Goal: Task Accomplishment & Management: Manage account settings

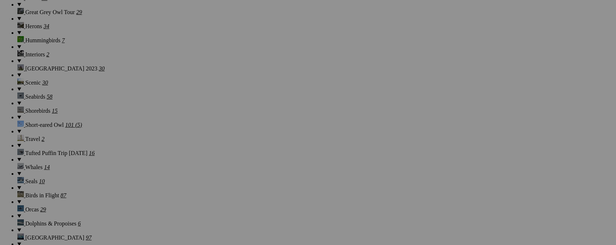
scroll to position [733, 0]
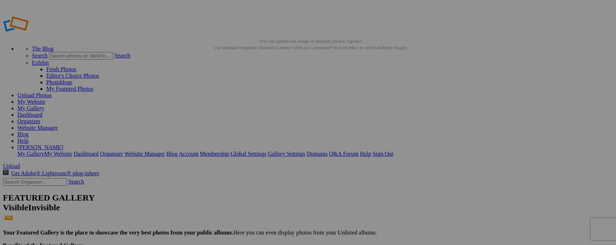
type input "_"
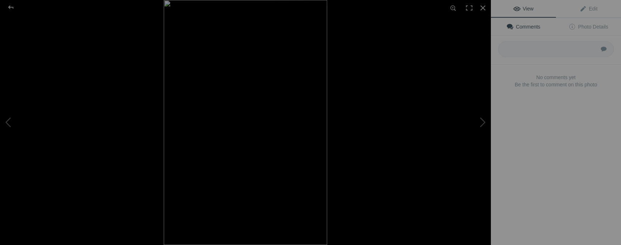
type input "Brubru"
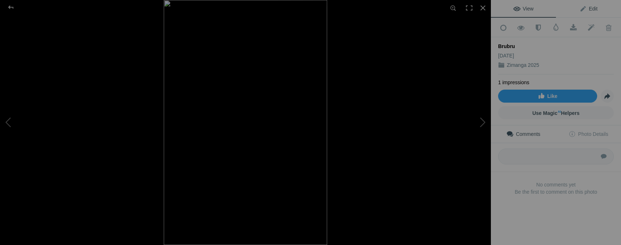
click at [592, 8] on span "Edit" at bounding box center [589, 9] width 18 height 6
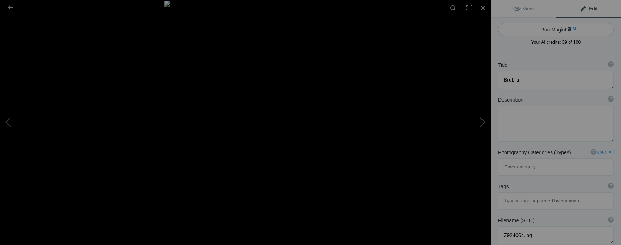
click at [547, 31] on button "Run MagicFill AI" at bounding box center [556, 29] width 116 height 13
type textarea "Stunning Brubru Bird Perched on a Branch"
type textarea "This captivating image showcases a Brubru bird, known for its striking black an…"
type textarea "brubru-bird-perched-branch.jpg"
type textarea "Brubru bird perched on a branch with green leaves in a natural setting."
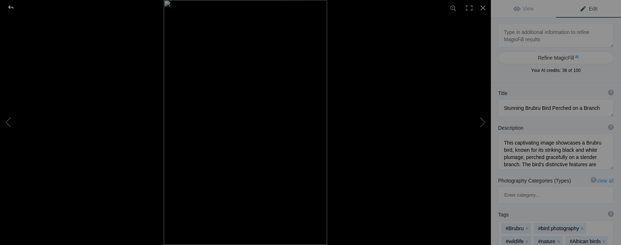
click at [13, 7] on div at bounding box center [11, 7] width 26 height 14
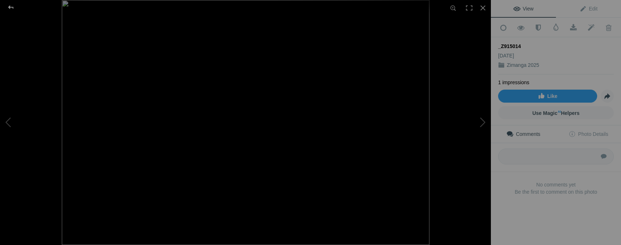
click at [9, 8] on div at bounding box center [11, 7] width 26 height 14
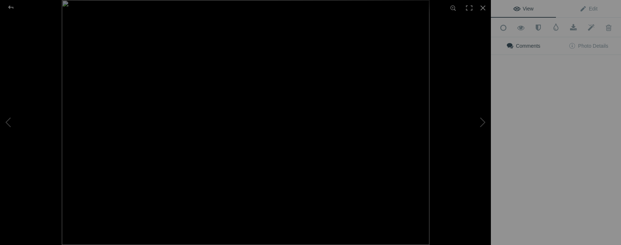
type input "Elephant in the Mist, Zimanga"
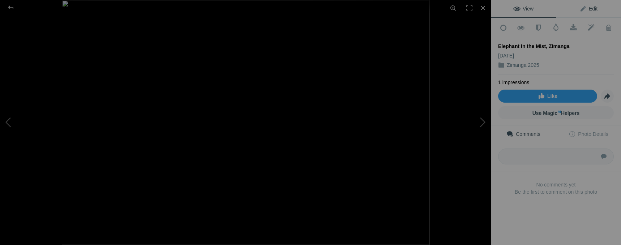
click at [588, 8] on span "Edit" at bounding box center [589, 9] width 18 height 6
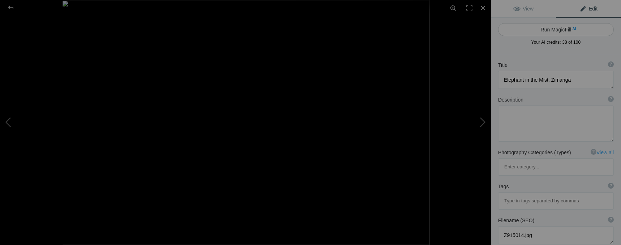
click at [572, 31] on span "AI" at bounding box center [574, 28] width 4 height 5
type textarea "Majestic Elephant in the Mist at [GEOGRAPHIC_DATA]"
type textarea "Experience the serene beauty of a majestic elephant shrouded in mist at Zimanga…"
type textarea "majestic-elephant-mist-zimanga.jpg"
type textarea "A silhouette of a majestic elephant grazing in a misty landscape at Zimanga Wil…"
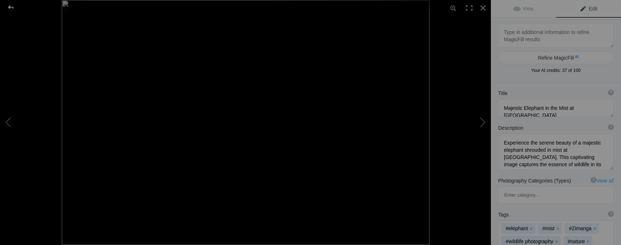
click at [12, 5] on div at bounding box center [11, 7] width 26 height 14
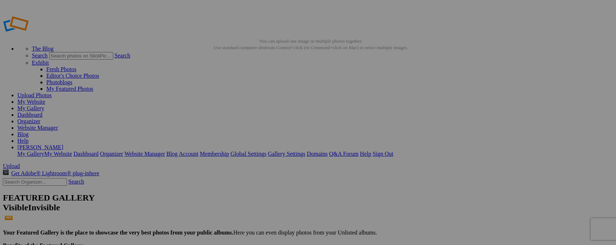
type input "z"
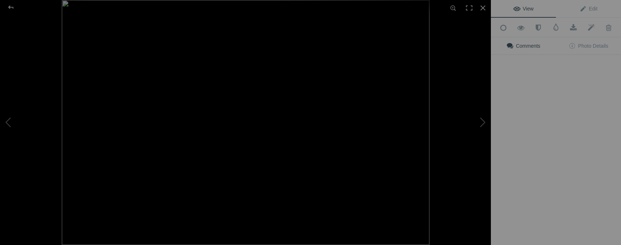
type input "Southern Tree Agama"
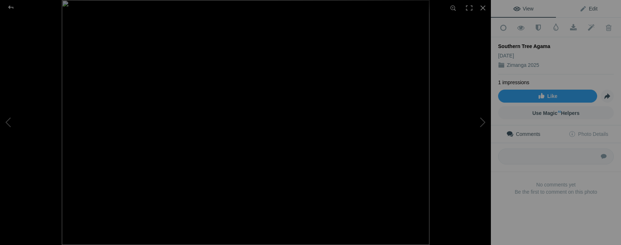
click at [594, 10] on link "Edit" at bounding box center [588, 8] width 65 height 17
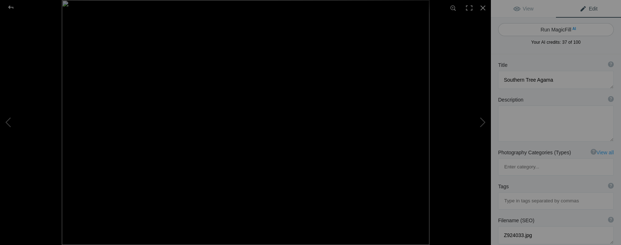
click at [562, 31] on button "Run MagicFill AI" at bounding box center [556, 29] width 116 height 13
type textarea "Southern Tree Agama Climbing a Tree"
type textarea "The Southern Tree Agama, known for its striking blue and green coloration, is a…"
type textarea "southern-tree-agama-climbing-tree.jpg"
type textarea "Southern Tree Agama climbing a textured tree trunk, displaying vibrant blue and…"
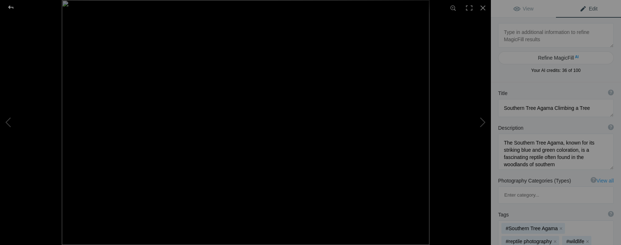
click at [10, 7] on div at bounding box center [11, 7] width 26 height 14
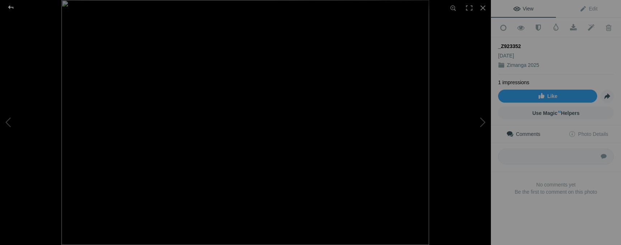
click at [10, 5] on div at bounding box center [11, 7] width 26 height 14
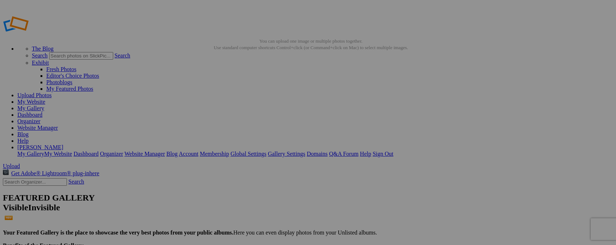
type input "_"
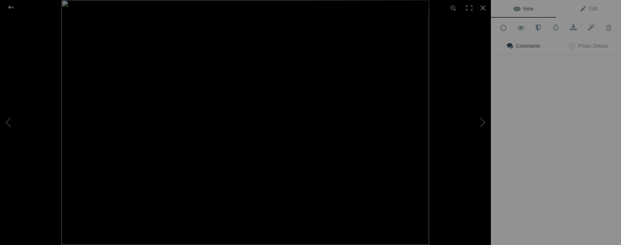
type input "Little Bee Eater"
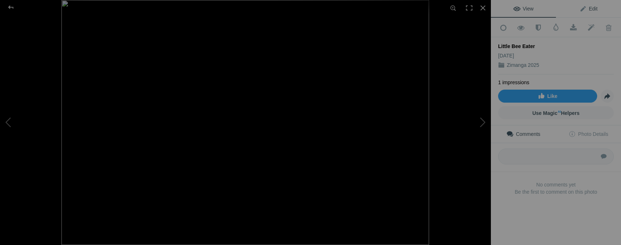
click at [586, 9] on span "Edit" at bounding box center [589, 9] width 18 height 6
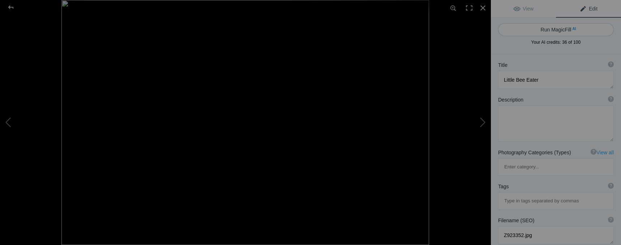
click at [549, 29] on button "Run MagicFill AI" at bounding box center [556, 29] width 116 height 13
type textarea "Vibrant Little Bee Eater Perched on a Branch"
type textarea "This stunning photograph captures a Little Bee Eater, a small and colorful bird…"
type textarea "vibrant-little-bee-eater-perched-on-branch.jpg"
type textarea "A Little Bee Eater with vibrant yellow feathers and a green cap perched on a br…"
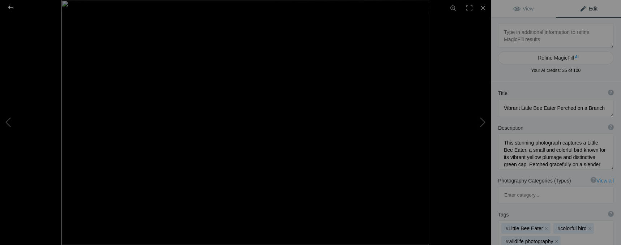
click at [9, 8] on div at bounding box center [11, 7] width 26 height 14
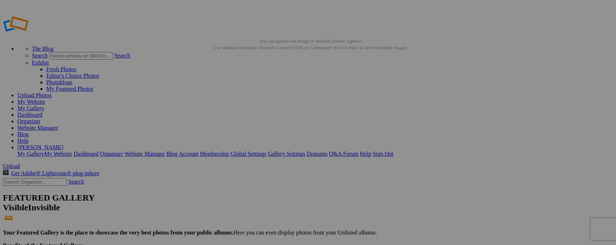
type input "_"
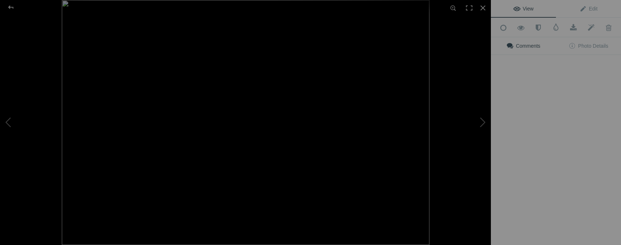
type input "Crested Barbet"
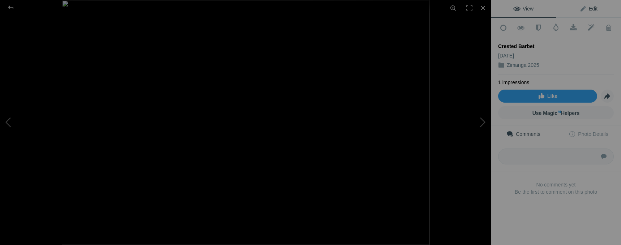
click at [581, 6] on span "Edit" at bounding box center [589, 9] width 18 height 6
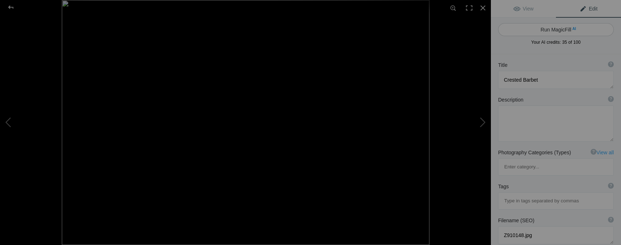
click at [554, 28] on button "Run MagicFill AI" at bounding box center [556, 29] width 116 height 13
type textarea "Crested Barbet Walking by Water"
type textarea "The Crested Barbet, a striking bird known for its vibrant plumage and distincti…"
type textarea "crested-barbet-walking-by-water.jpg"
type textarea "A Crested Barbet walking near a water source, showcasing its vibrant plumage an…"
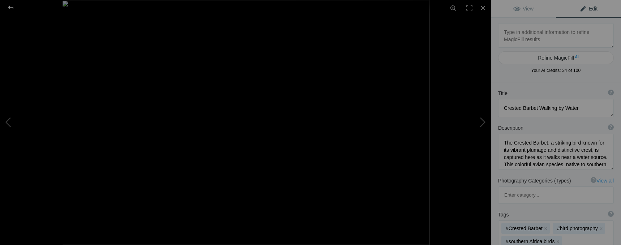
click at [12, 8] on div at bounding box center [11, 7] width 26 height 14
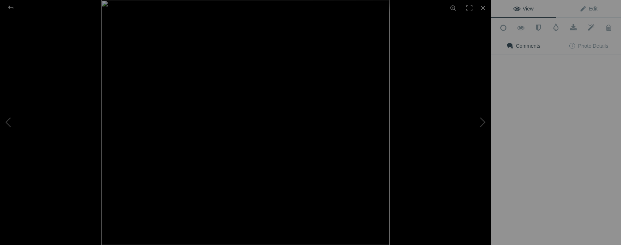
type input "White-fronted Bee Eater"
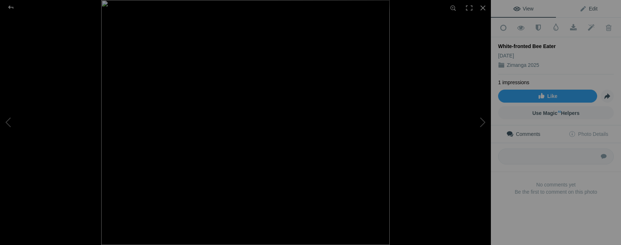
click at [580, 10] on span "Edit" at bounding box center [589, 9] width 18 height 6
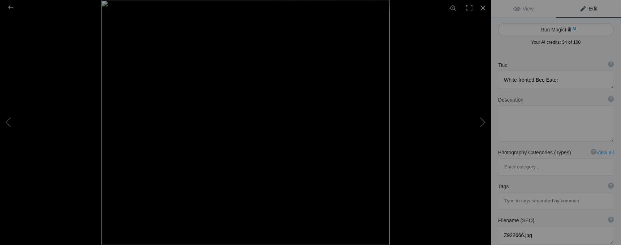
click at [556, 32] on button "Run MagicFill AI" at bounding box center [556, 29] width 116 height 13
type textarea "Stunning White-fronted Bee Eater Perched on a Branch"
type textarea "The White-fronted Bee Eater is a striking bird known for its vibrant plumage an…"
type textarea "white-fronted-bee-eater-perched.jpg"
type textarea "A White-fronted Bee Eater perched on a branch, showcasing its vibrant colors ag…"
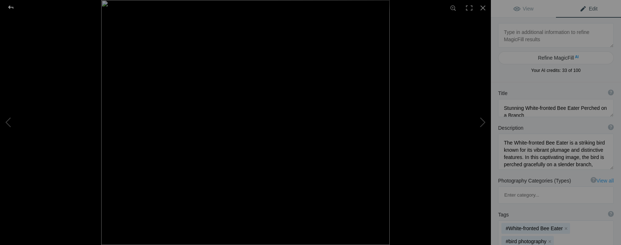
click at [9, 6] on div at bounding box center [11, 7] width 26 height 14
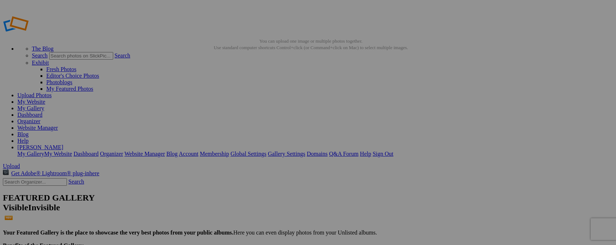
type input "_"
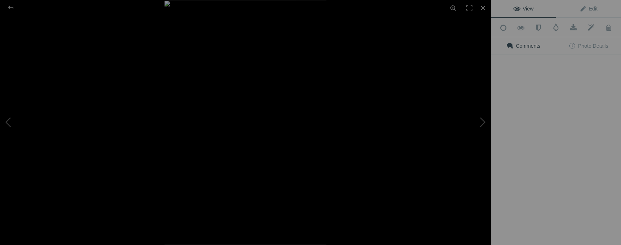
type input "Secretary Bird"
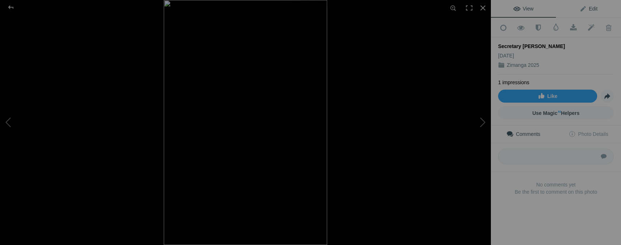
click at [581, 8] on span "Edit" at bounding box center [589, 9] width 18 height 6
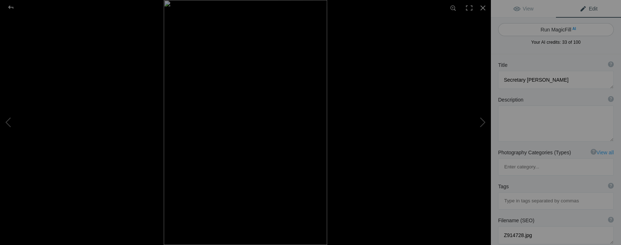
click at [560, 30] on button "Run MagicFill AI" at bounding box center [556, 29] width 116 height 13
type textarea "Majestic Secretary Bird Perched on Nest"
type textarea "The Secretary Bird, known for its striking appearance and unique hunting style,…"
type textarea "majestic-secretary-bird-perched-on-nest.jpg"
type textarea "A Secretary Bird standing on its nest, showcasing its unique features and vibra…"
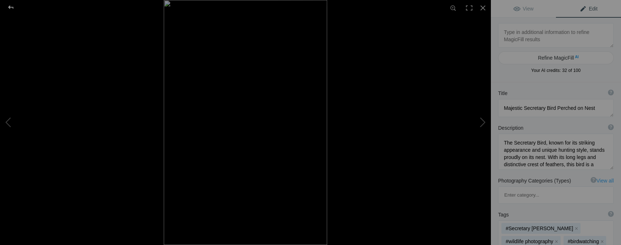
click at [6, 10] on div at bounding box center [11, 7] width 26 height 14
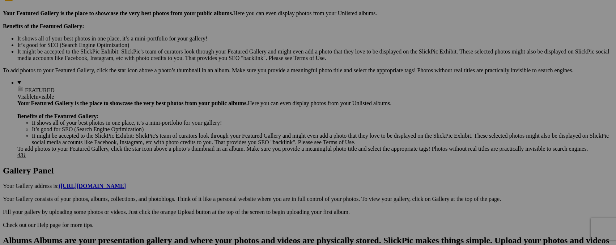
scroll to position [235, 0]
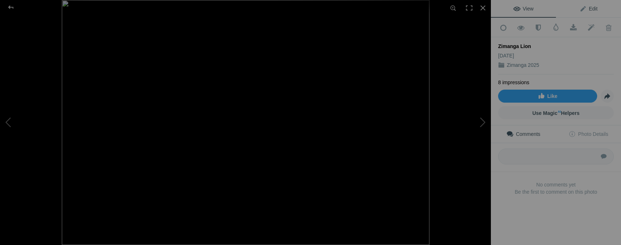
click at [587, 7] on span "Edit" at bounding box center [589, 9] width 18 height 6
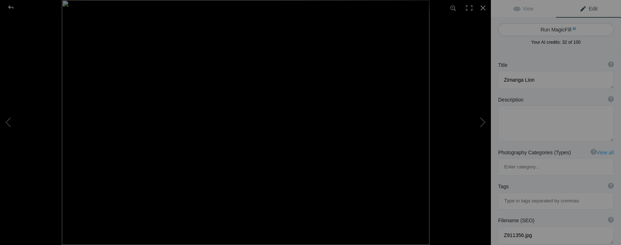
click at [554, 30] on button "Run MagicFill AI" at bounding box center [556, 29] width 116 height 13
type textarea "Majestic Lion Yawning in [GEOGRAPHIC_DATA]"
type textarea "Witness the raw beauty of nature with this stunning image of a lion yawning in …"
type textarea "majestic-lion-yawning-zimanga-reserve.jpg"
type textarea "A majestic lion yawning in Zimanga Reserve, showcasing its powerful presence ag…"
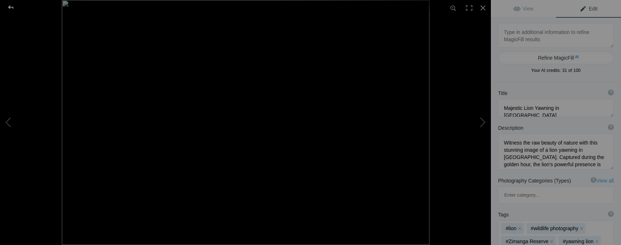
click at [11, 7] on div at bounding box center [11, 7] width 26 height 14
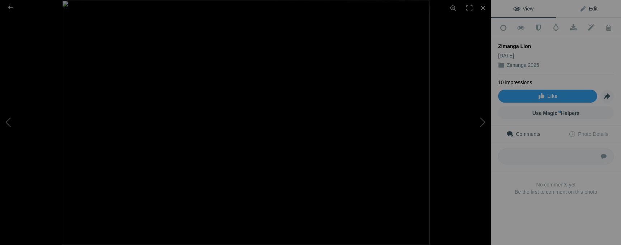
click at [587, 9] on span "Edit" at bounding box center [589, 9] width 18 height 6
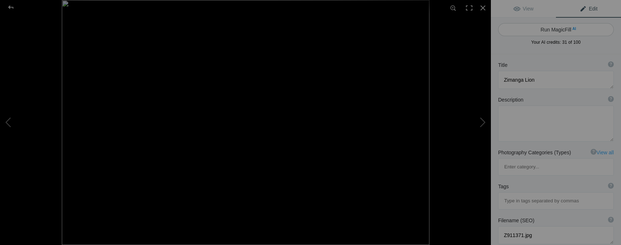
click at [564, 31] on button "Run MagicFill AI" at bounding box center [556, 29] width 116 height 13
type textarea "Majestic Lion Relaxing in [GEOGRAPHIC_DATA]"
type textarea "This stunning photograph captures a majestic lion lounging in the Zimanga Reser…"
type textarea "majestic-lion-relaxing-zimanga-reserve.jpg"
type textarea "A majestic lion resting in the grass at Zimanga Reserve, showcasing its powerfu…"
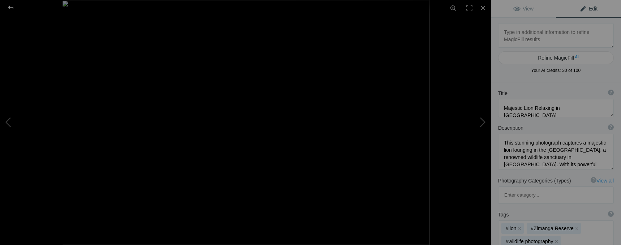
click at [9, 7] on div at bounding box center [11, 7] width 26 height 14
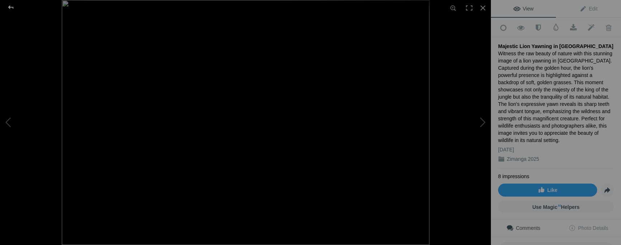
click at [9, 6] on div at bounding box center [11, 7] width 26 height 14
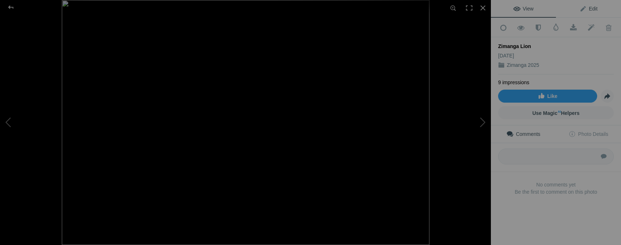
click at [587, 8] on span "Edit" at bounding box center [589, 9] width 18 height 6
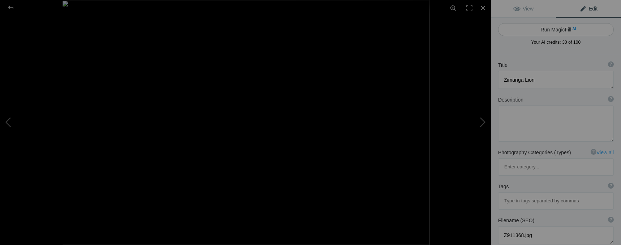
click at [566, 30] on button "Run MagicFill AI" at bounding box center [556, 29] width 116 height 13
type textarea "Majestic Lion Yawning in [GEOGRAPHIC_DATA]"
type textarea "Witness the raw beauty of nature with this stunning image of a lion yawning in …"
type textarea "majestic-lion-yawning-zimanga.jpg"
type textarea "A lion yawning in the Zimanga Wildlife Reserve, showcasing its majestic mane an…"
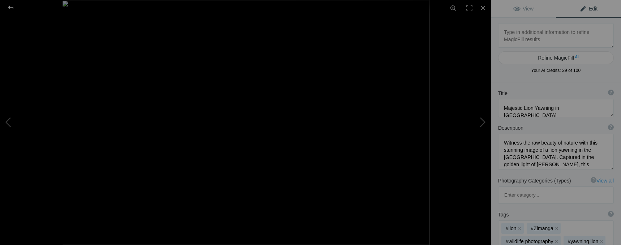
click at [9, 7] on div at bounding box center [11, 7] width 26 height 14
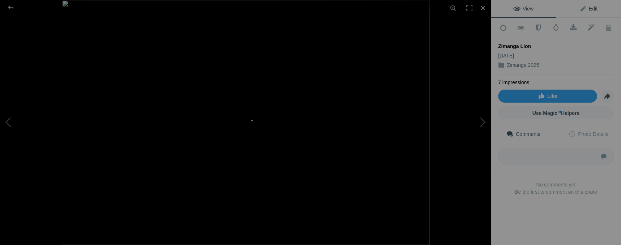
click at [591, 10] on span "Edit" at bounding box center [589, 9] width 18 height 6
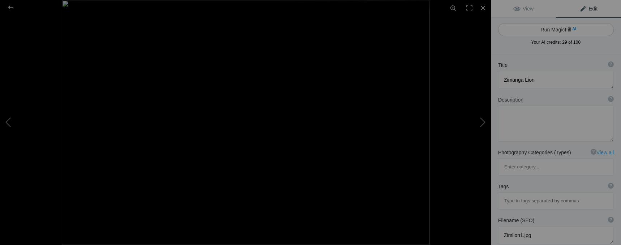
click at [567, 31] on button "Run MagicFill AI" at bounding box center [556, 29] width 116 height 13
type textarea "Majestic Lion Relaxing in [GEOGRAPHIC_DATA]"
type textarea "This stunning photograph captures a majestic lion lounging in the Zimanga Reser…"
type textarea "majestic-lion-zimanga-reserve.jpg"
type textarea "A majestic lion lounging in the Zimanga Reserve, showcasing its powerful presen…"
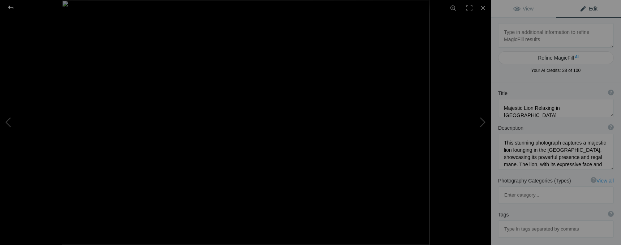
click at [15, 6] on div at bounding box center [11, 7] width 26 height 14
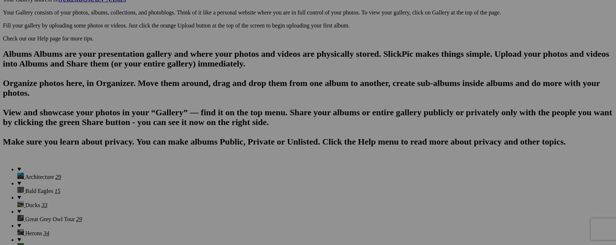
scroll to position [410, 0]
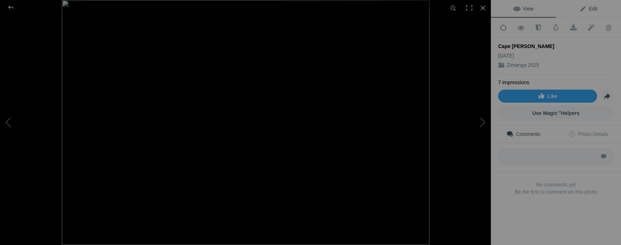
click at [590, 9] on span "Edit" at bounding box center [589, 9] width 18 height 6
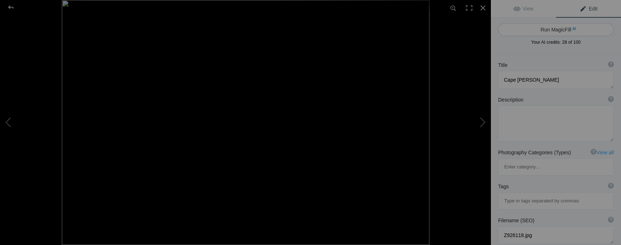
click at [575, 32] on button "Run MagicFill AI" at bounding box center [556, 29] width 116 height 13
type textarea "Cape [PERSON_NAME] Perched on a Branch"
type textarea "The Cape Starling, known for its striking iridescent blue feathers and bright y…"
type textarea "cape-starling-perched-on-branch.jpg"
type textarea "A Cape Starling with iridescent blue feathers and a yellow eye perched on a bra…"
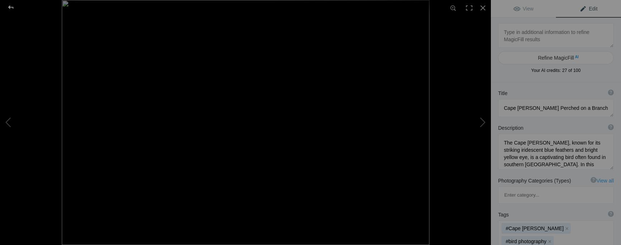
click at [12, 8] on div at bounding box center [11, 7] width 26 height 14
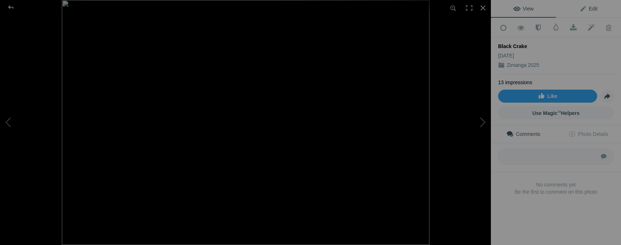
click at [590, 9] on span "Edit" at bounding box center [589, 9] width 18 height 6
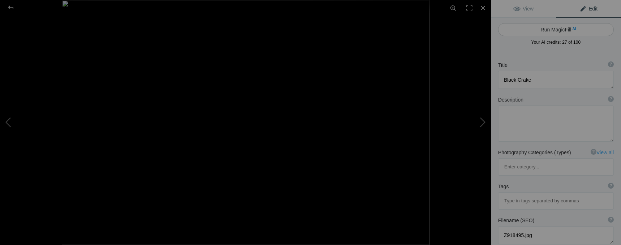
click at [563, 27] on button "Run MagicFill AI" at bounding box center [556, 29] width 116 height 13
type textarea "Black Crake in Motion: A Stunning Capture of a Unique Bird"
type textarea "This captivating image showcases a Black Crake, a striking bird known for its v…"
type textarea "black-crake-in-motion.jpg"
type textarea "A Black Crake walking along the shoreline, showcasing its vibrant red legs and …"
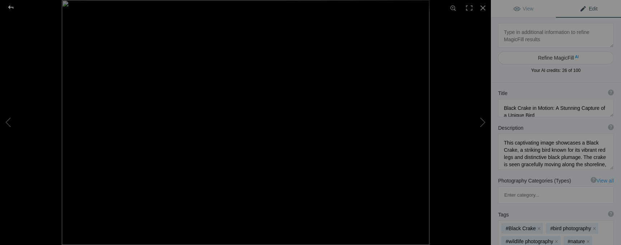
click at [10, 7] on div at bounding box center [11, 7] width 26 height 14
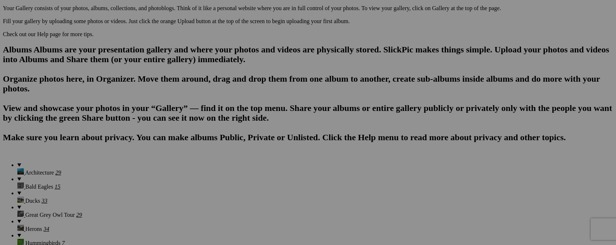
scroll to position [516, 0]
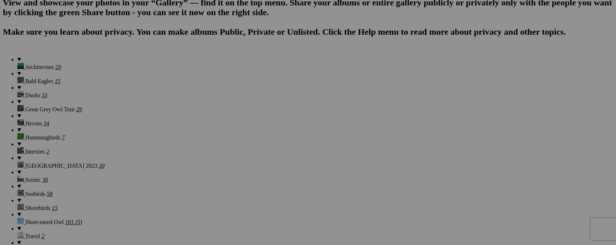
drag, startPoint x: 615, startPoint y: 111, endPoint x: 614, endPoint y: 127, distance: 15.2
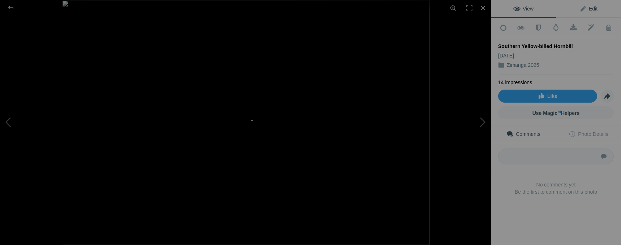
click at [593, 9] on span "Edit" at bounding box center [589, 9] width 18 height 6
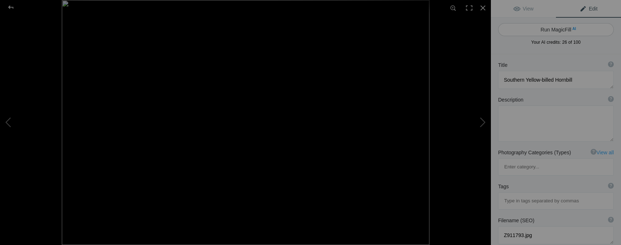
click at [561, 32] on button "Run MagicFill AI" at bounding box center [556, 29] width 116 height 13
type textarea "Southern Yellow-billed Hornbill Perched on a Branch"
type textarea "The Southern Yellow-billed Hornbill, known for its striking yellow bill and uni…"
type textarea "southern-yellow-billed-hornbill-perched.jpg"
type textarea "Southern Yellow-billed Hornbill perched on a branch, showcasing its vibrant yel…"
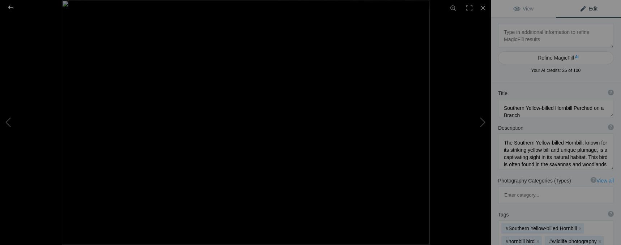
click at [9, 7] on div at bounding box center [11, 7] width 26 height 14
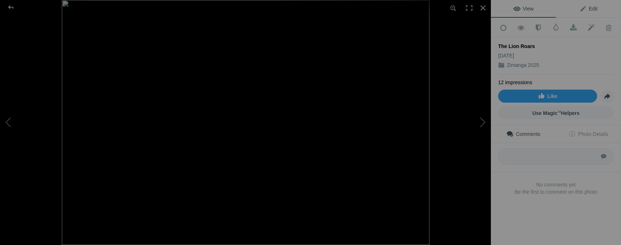
click at [592, 9] on span "Edit" at bounding box center [589, 9] width 18 height 6
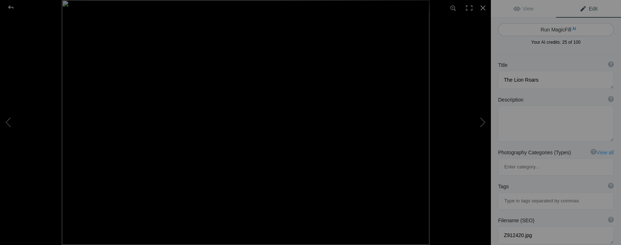
click at [544, 34] on button "Run MagicFill AI" at bounding box center [556, 29] width 116 height 13
type textarea "Majestic Lion Roaring in the Wild"
type textarea "Witness the raw power of nature as this majestic lion lets out a thunderous roa…"
type textarea "majestic-lion-roaring-wild.jpg"
type textarea "A lion roaring in its natural habitat, showcasing its powerful presence and maj…"
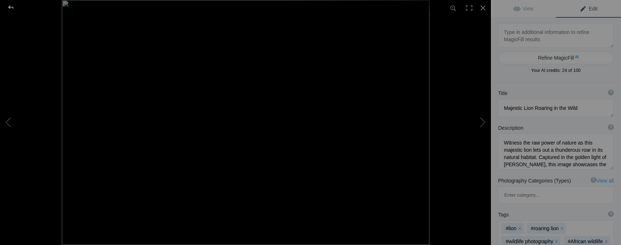
click at [12, 6] on div at bounding box center [11, 7] width 26 height 14
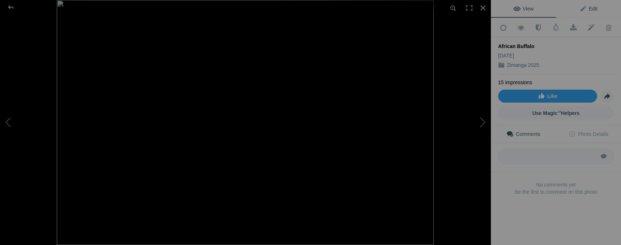
click at [590, 8] on span "Edit" at bounding box center [589, 9] width 18 height 6
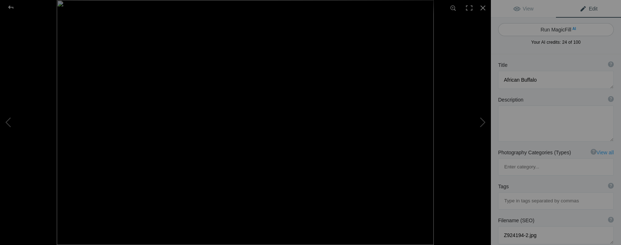
click at [563, 31] on button "Run MagicFill AI" at bounding box center [556, 29] width 116 height 13
type textarea "Majestic African Buffaloes at [GEOGRAPHIC_DATA]"
type textarea "Witness the power and grace of African buffaloes as they stand proudly at a wat…"
type textarea "african-buffaloes-waterhole.jpg"
type textarea "Two African buffaloes standing at a waterhole, surrounded by a lush landscape a…"
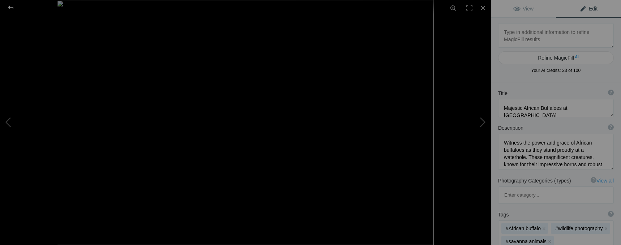
click at [12, 9] on div at bounding box center [11, 7] width 26 height 14
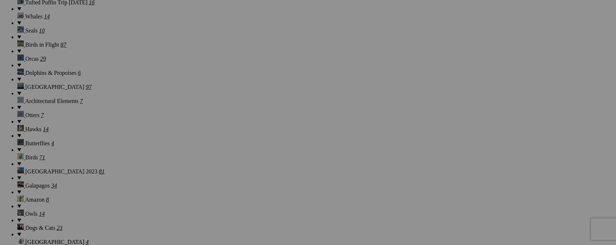
scroll to position [771, 0]
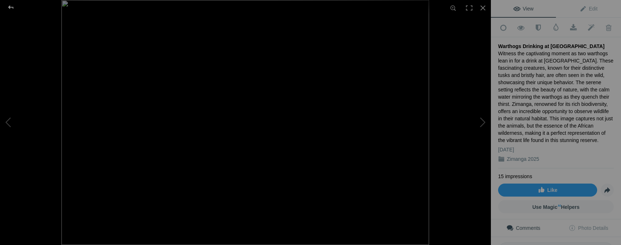
click at [7, 7] on div at bounding box center [11, 7] width 26 height 14
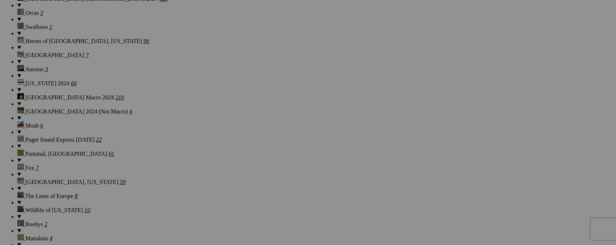
scroll to position [1080, 0]
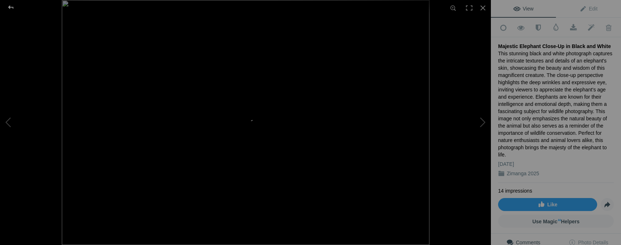
click at [9, 7] on div at bounding box center [11, 7] width 26 height 14
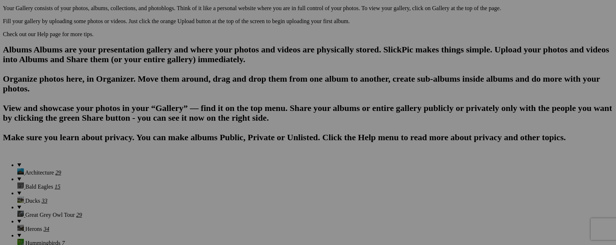
scroll to position [406, 0]
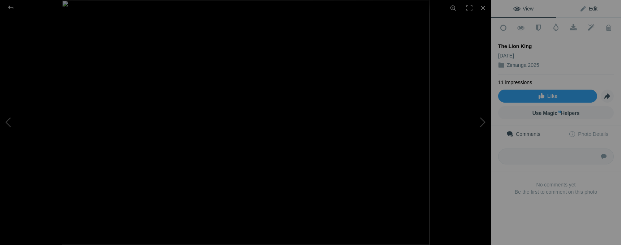
click at [585, 8] on span "Edit" at bounding box center [589, 9] width 18 height 6
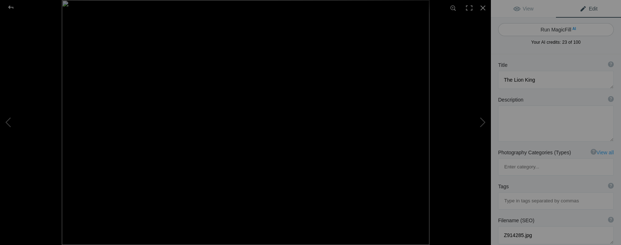
click at [558, 31] on button "Run MagicFill AI" at bounding box center [556, 29] width 116 height 13
type textarea "Majestic Lion Walking Through Savanna Landscape"
type textarea "This stunning photograph captures a majestic lion confidently walking through a…"
type textarea "majestic-lion-walking-savanna.jpg"
type textarea "A majestic lion walking through a savanna landscape, showcasing its golden mane…"
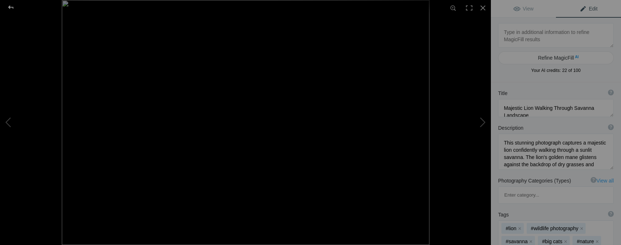
click at [12, 7] on div at bounding box center [11, 7] width 26 height 14
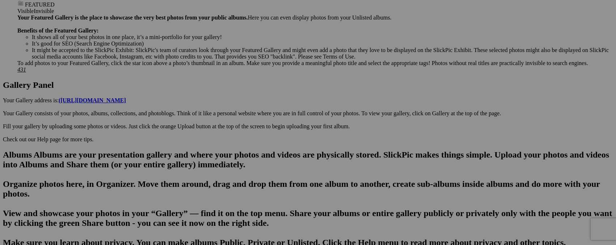
scroll to position [285, 0]
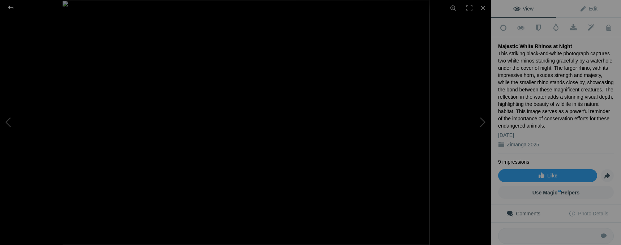
click at [14, 7] on div at bounding box center [11, 7] width 26 height 14
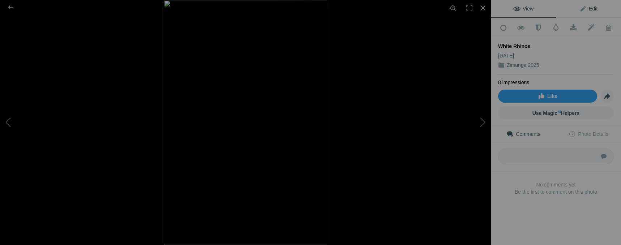
click at [595, 8] on link "Edit" at bounding box center [588, 8] width 65 height 17
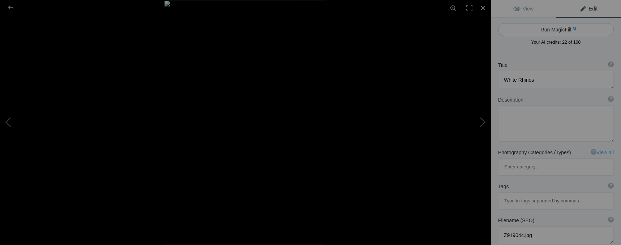
click at [559, 32] on button "Run MagicFill AI" at bounding box center [556, 29] width 116 height 13
type textarea "Majestic White Rhinos at Night"
type textarea "This stunning black-and-white photograph captures two white rhinos drinking fro…"
type textarea "majestic-white-rhinos-at-night.jpg"
type textarea "Two white rhinos drinking from a water source at night, with their reflection v…"
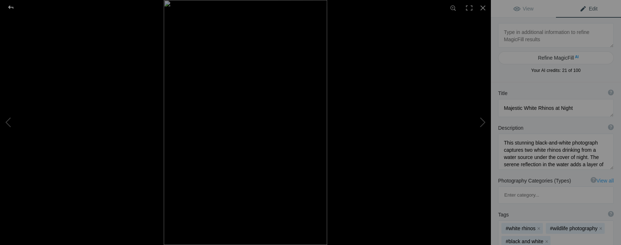
click at [12, 6] on div at bounding box center [11, 7] width 26 height 14
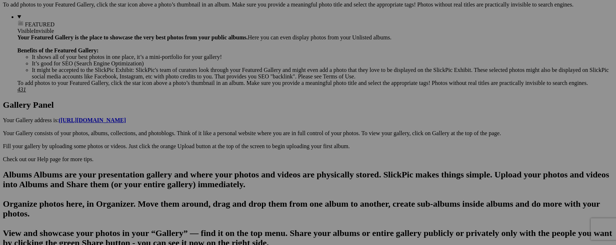
scroll to position [327, 0]
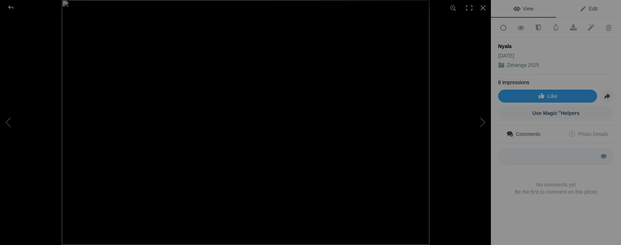
click at [588, 11] on span "Edit" at bounding box center [589, 9] width 18 height 6
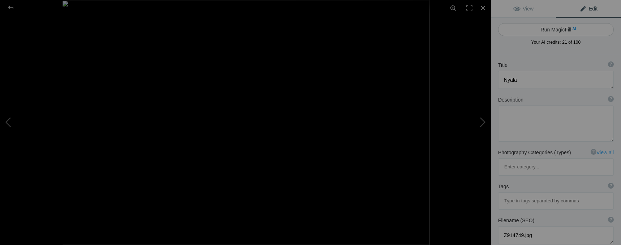
click at [562, 31] on button "Run MagicFill AI" at bounding box center [556, 29] width 116 height 13
type textarea "Majestic Nyala in Natural Habitat"
type textarea "This stunning image captures a Nyala, a striking antelope native to southern Af…"
type textarea "nyala-majestic-antelope.jpg"
type textarea "A Nyala antelope standing in a dry grassy area, showcasing its distinctive spir…"
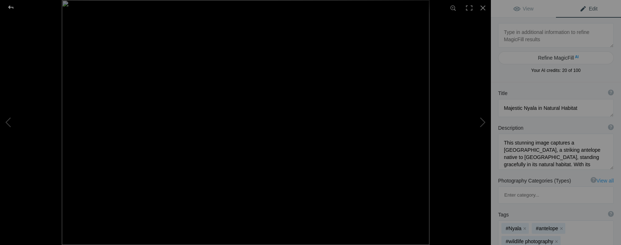
click at [11, 8] on div at bounding box center [11, 7] width 26 height 14
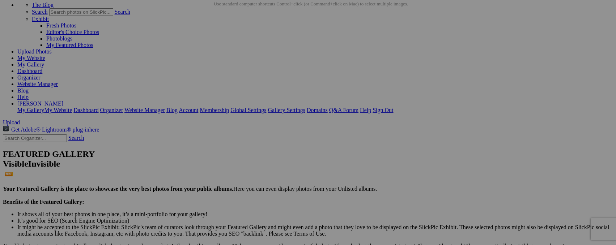
scroll to position [0, 0]
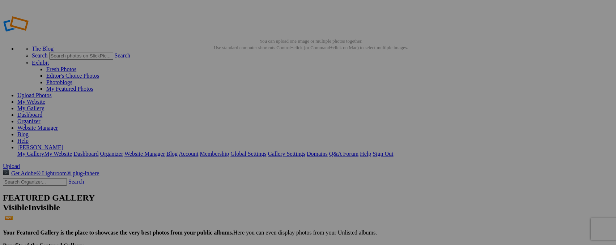
type input "_"
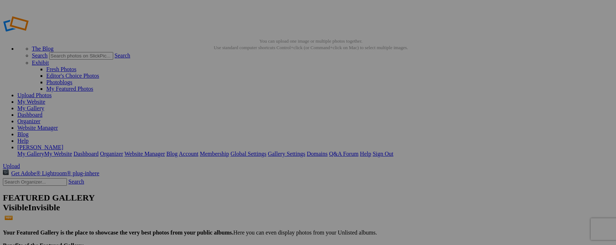
type input "Zebras, Zimanga"
click at [197, 107] on img at bounding box center [201, 108] width 54 height 36
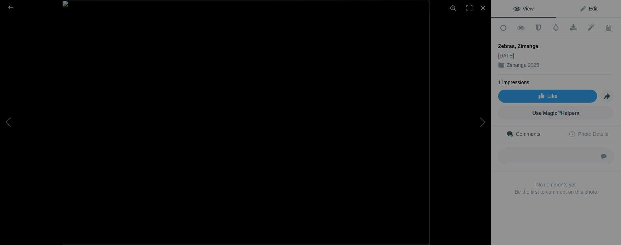
click at [592, 8] on span "Edit" at bounding box center [589, 9] width 18 height 6
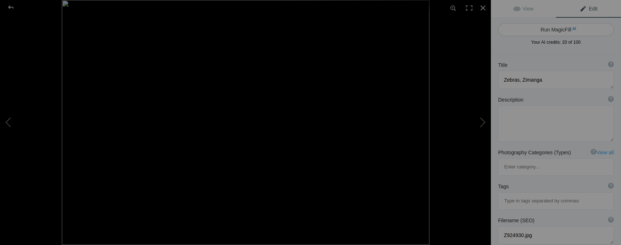
click at [562, 29] on button "Run MagicFill AI" at bounding box center [556, 29] width 116 height 13
type textarea "Striking Zebras in [GEOGRAPHIC_DATA]: A Close-Up Encounter"
type textarea "This captivating image showcases two zebras nestled closely together, their dis…"
type textarea "striking-zebras-zimanga.jpg"
type textarea "Close-up of two zebras with striking black and white stripes, showcasing their …"
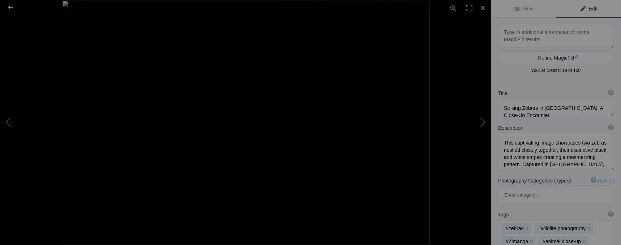
click at [10, 8] on div at bounding box center [11, 7] width 26 height 14
